Goal: Find specific page/section: Find specific page/section

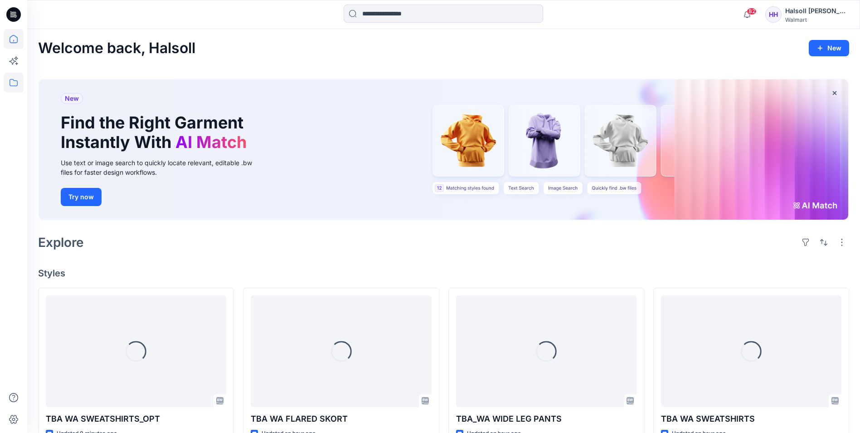
click at [12, 86] on icon at bounding box center [14, 83] width 20 height 20
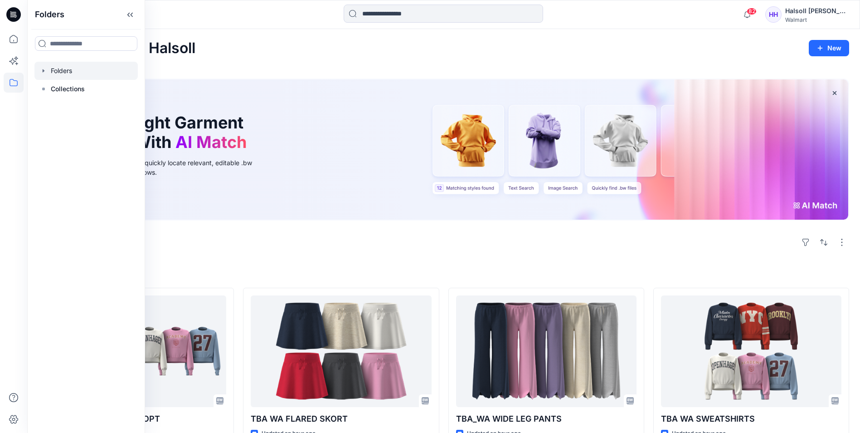
click at [75, 77] on div at bounding box center [85, 71] width 103 height 18
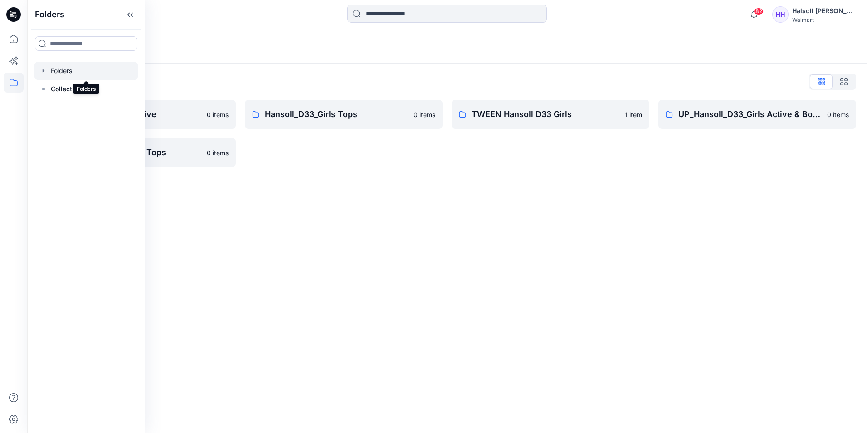
click at [406, 215] on div "Folders Folders List Hansoll_D33_Girls Active 0 items UP_Hansoll_D33_Girls Tops…" at bounding box center [447, 231] width 840 height 404
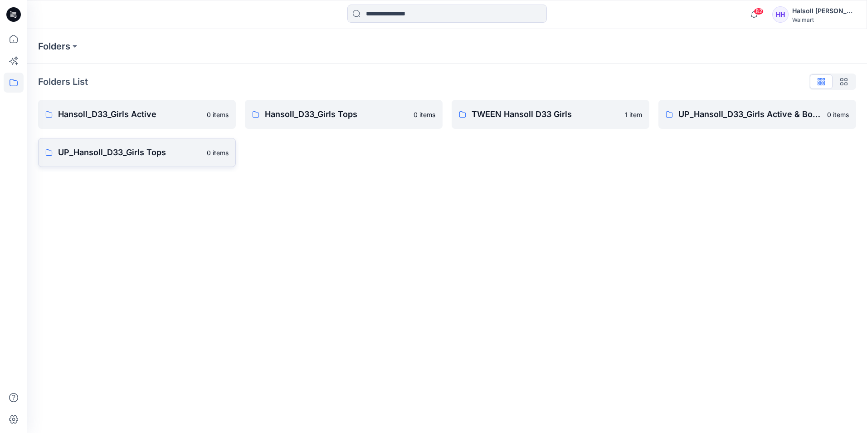
click at [140, 155] on p "UP_Hansoll_D33_Girls Tops" at bounding box center [129, 152] width 143 height 13
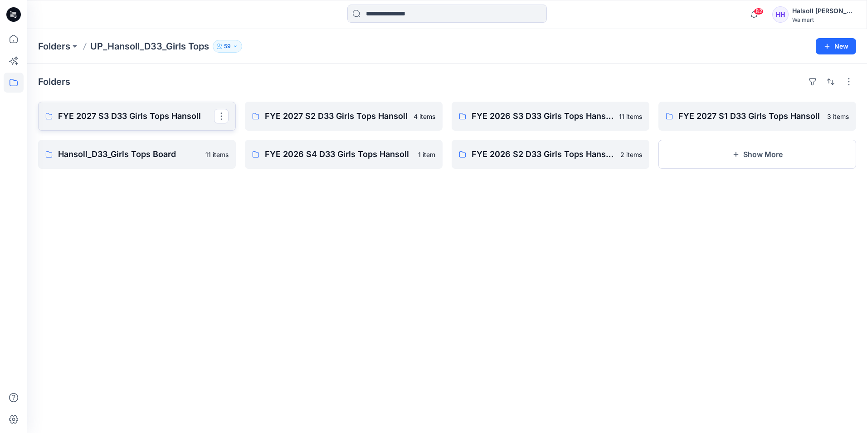
click at [158, 126] on link "FYE 2027 S3 D33 Girls Tops Hansoll" at bounding box center [137, 116] width 198 height 29
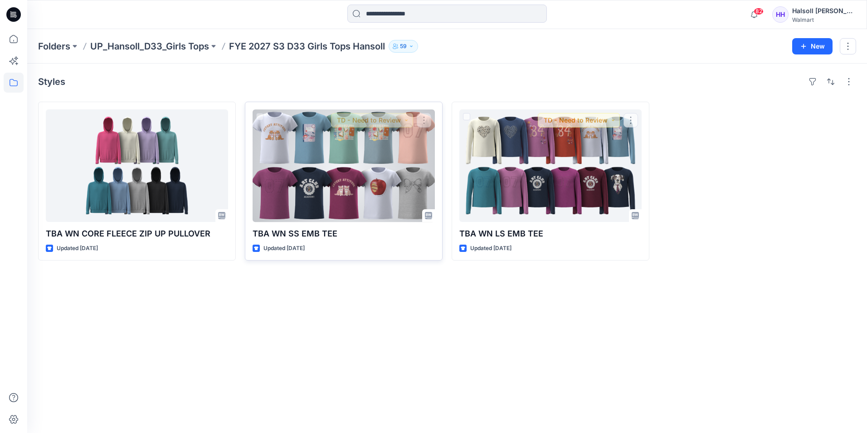
click at [365, 168] on div at bounding box center [344, 165] width 182 height 112
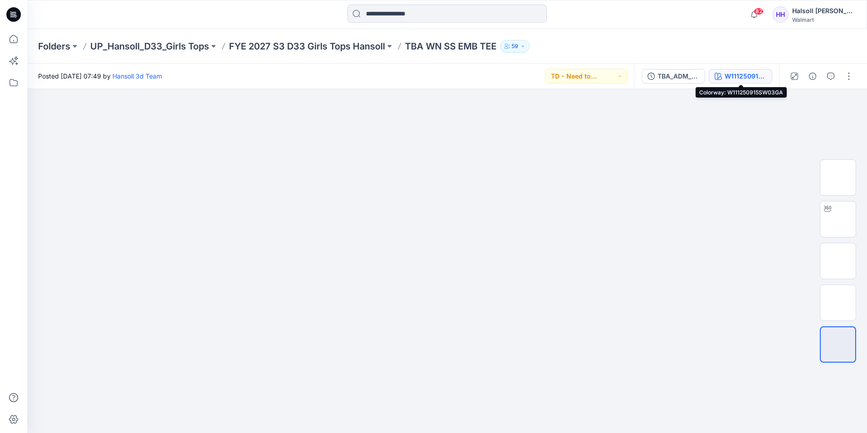
click at [733, 73] on div "W111250915SW03GA" at bounding box center [746, 76] width 42 height 10
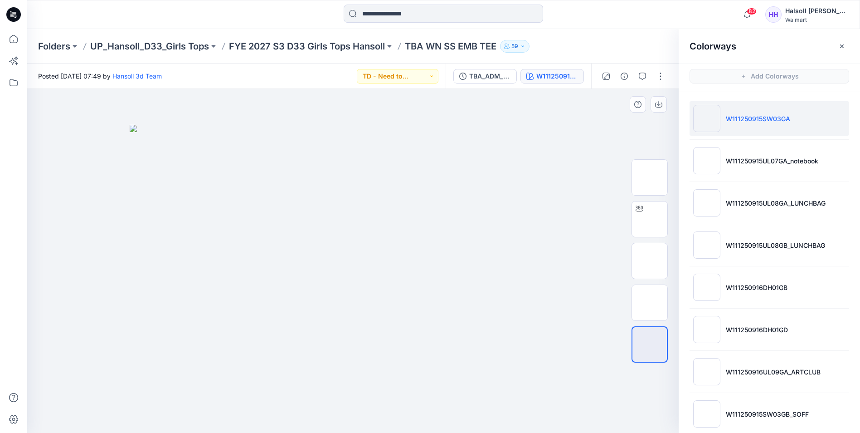
click at [380, 294] on img at bounding box center [356, 279] width 453 height 308
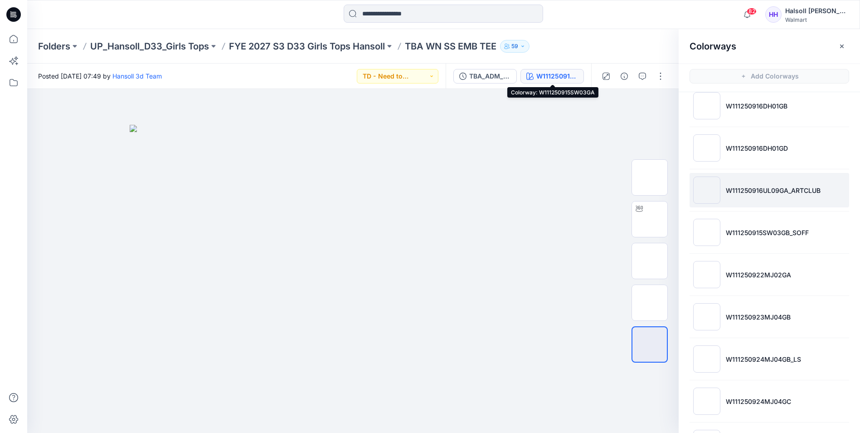
scroll to position [265, 0]
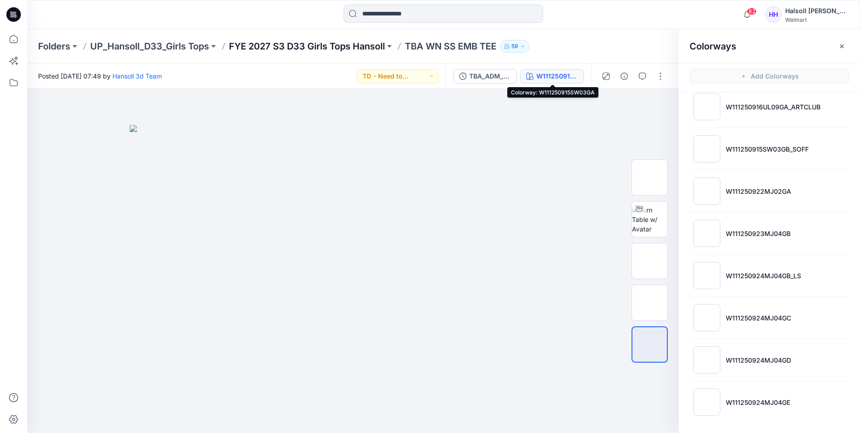
click at [361, 41] on p "FYE 2027 S3 D33 Girls Tops Hansoll" at bounding box center [307, 46] width 156 height 13
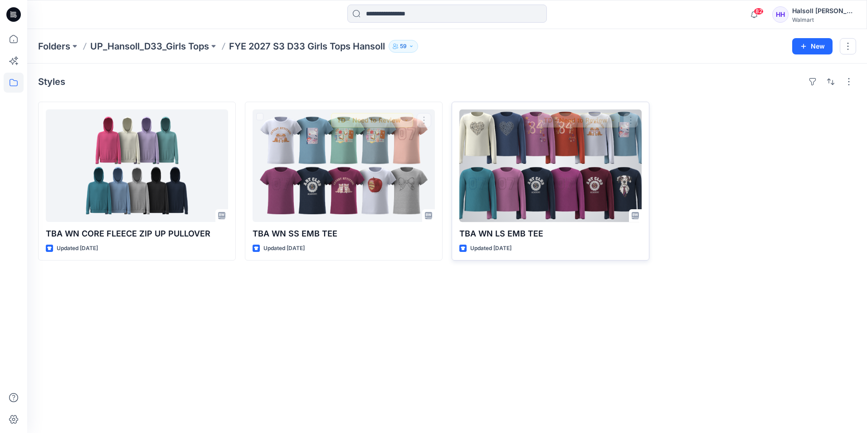
click at [501, 166] on div at bounding box center [550, 165] width 182 height 112
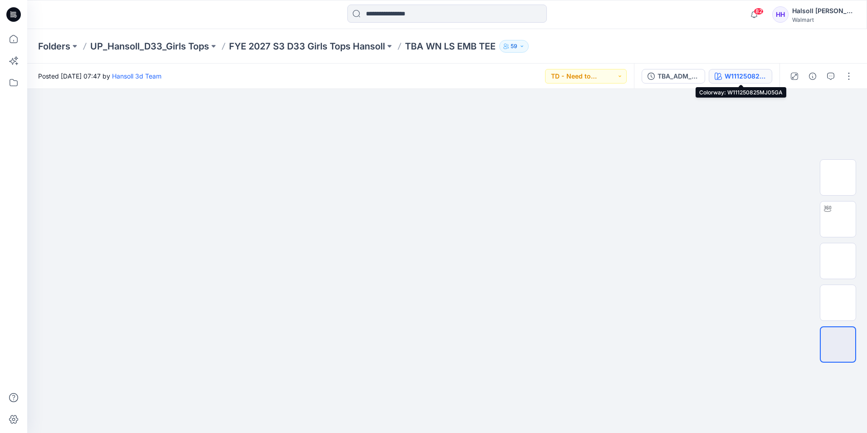
click at [732, 78] on div "W111250825MJ05GA" at bounding box center [746, 76] width 42 height 10
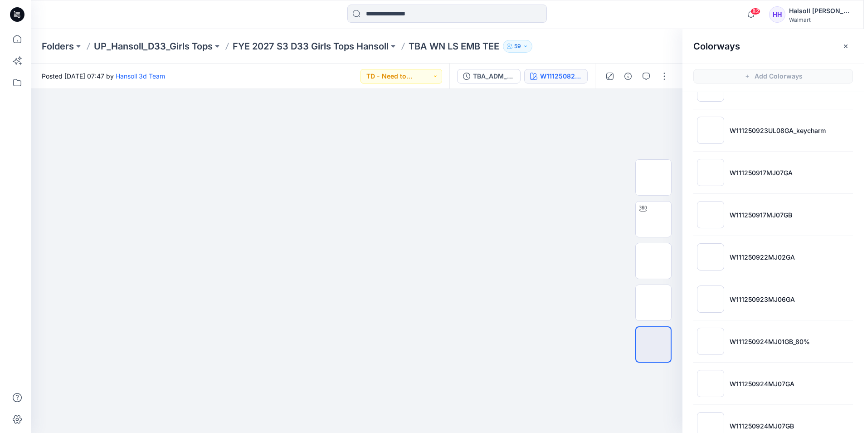
scroll to position [771, 0]
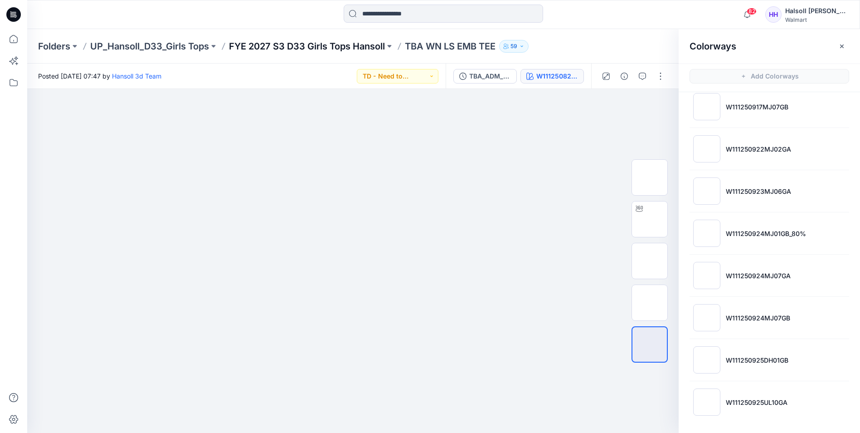
click at [328, 49] on p "FYE 2027 S3 D33 Girls Tops Hansoll" at bounding box center [307, 46] width 156 height 13
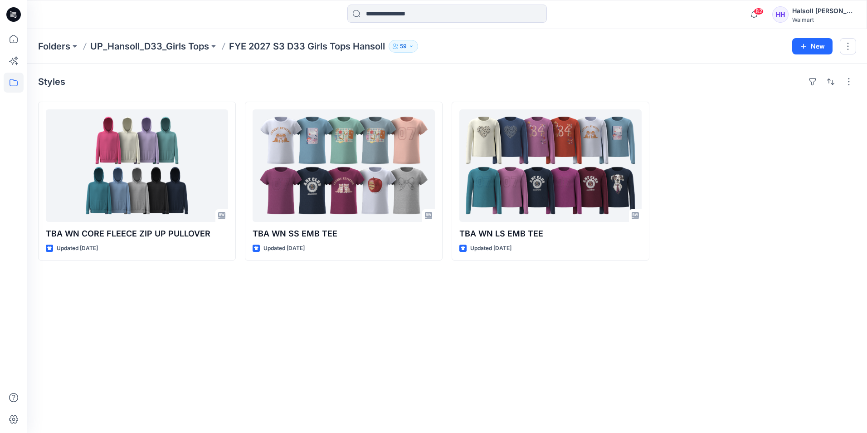
click at [557, 421] on div "Styles TBA WN CORE FLEECE ZIP UP PULLOVER Updated [DATE] TBA WN SS EMB TEE Upda…" at bounding box center [447, 247] width 840 height 369
click at [687, 239] on div at bounding box center [757, 181] width 198 height 159
click at [598, 288] on div "Styles TBA WN CORE FLEECE ZIP UP PULLOVER Updated [DATE] TBA WN SS EMB TEE Upda…" at bounding box center [447, 247] width 840 height 369
click at [676, 317] on div "Styles TBA WN CORE FLEECE ZIP UP PULLOVER Updated [DATE] TBA WN SS EMB TEE Upda…" at bounding box center [447, 247] width 840 height 369
